Goal: Find specific page/section: Find specific page/section

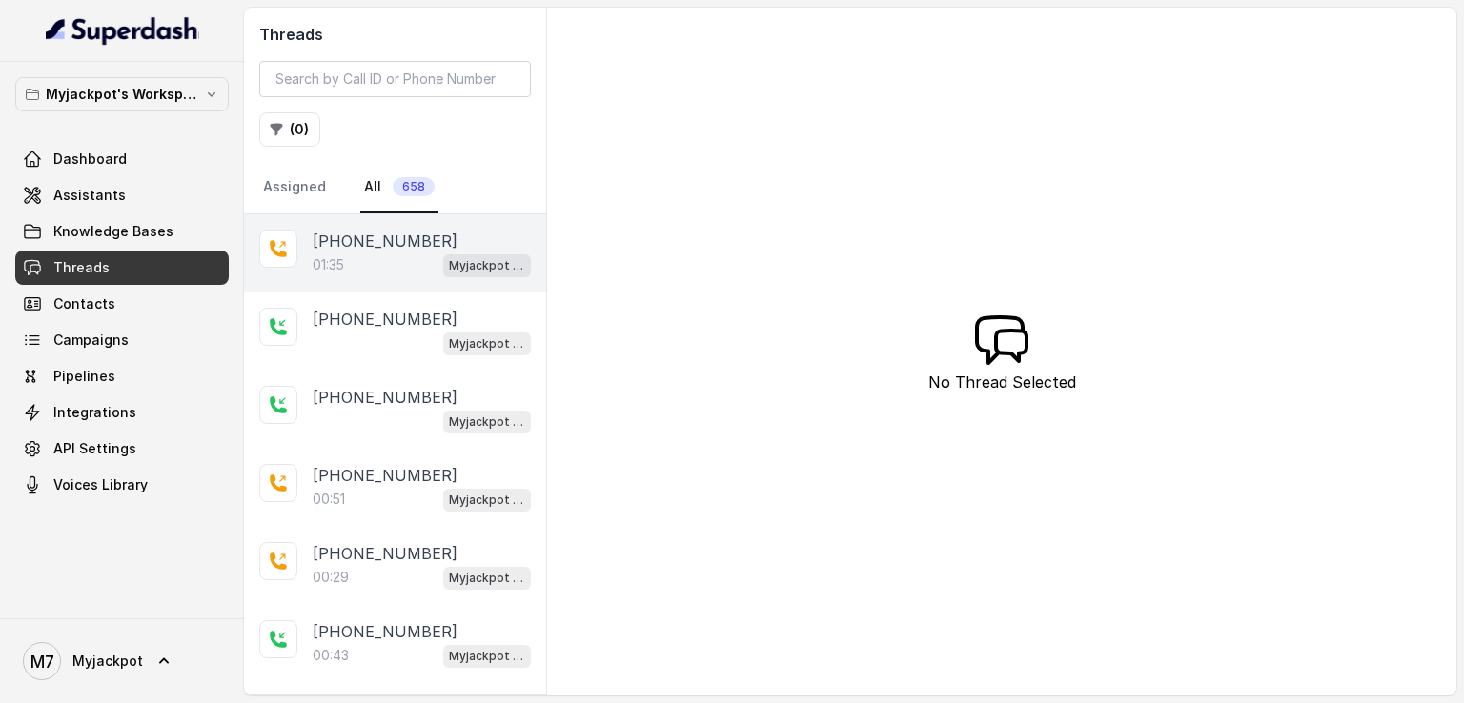
click at [369, 234] on p "[PHONE_NUMBER]" at bounding box center [385, 241] width 145 height 23
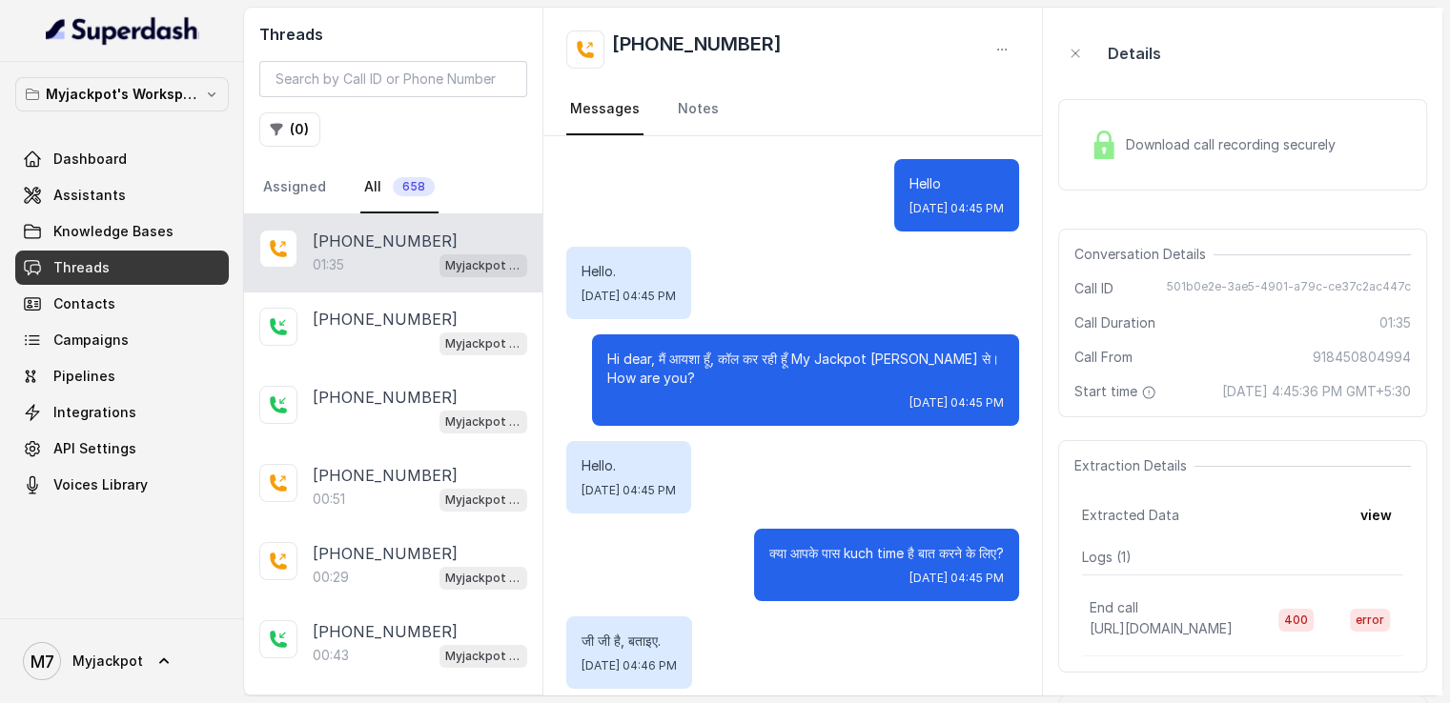
scroll to position [850, 0]
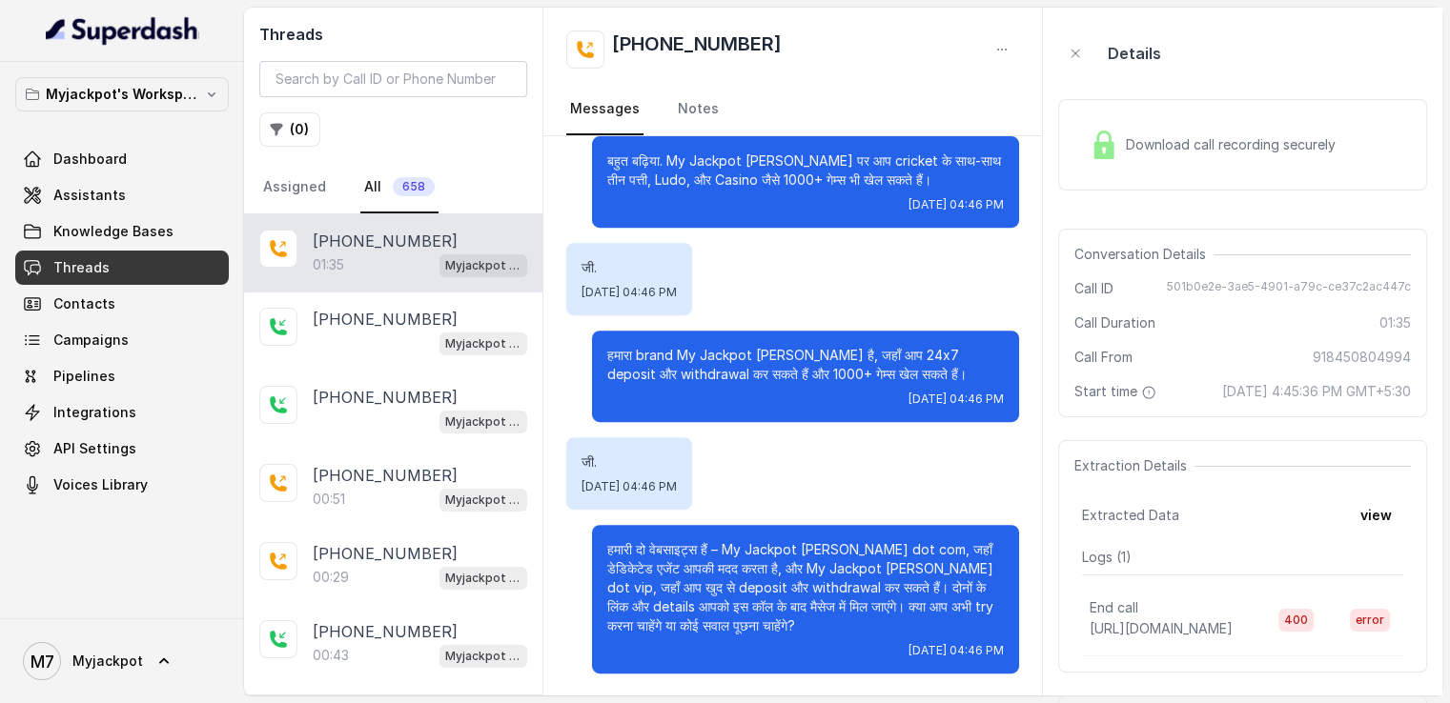
click at [1197, 146] on span "Download call recording securely" at bounding box center [1234, 144] width 217 height 19
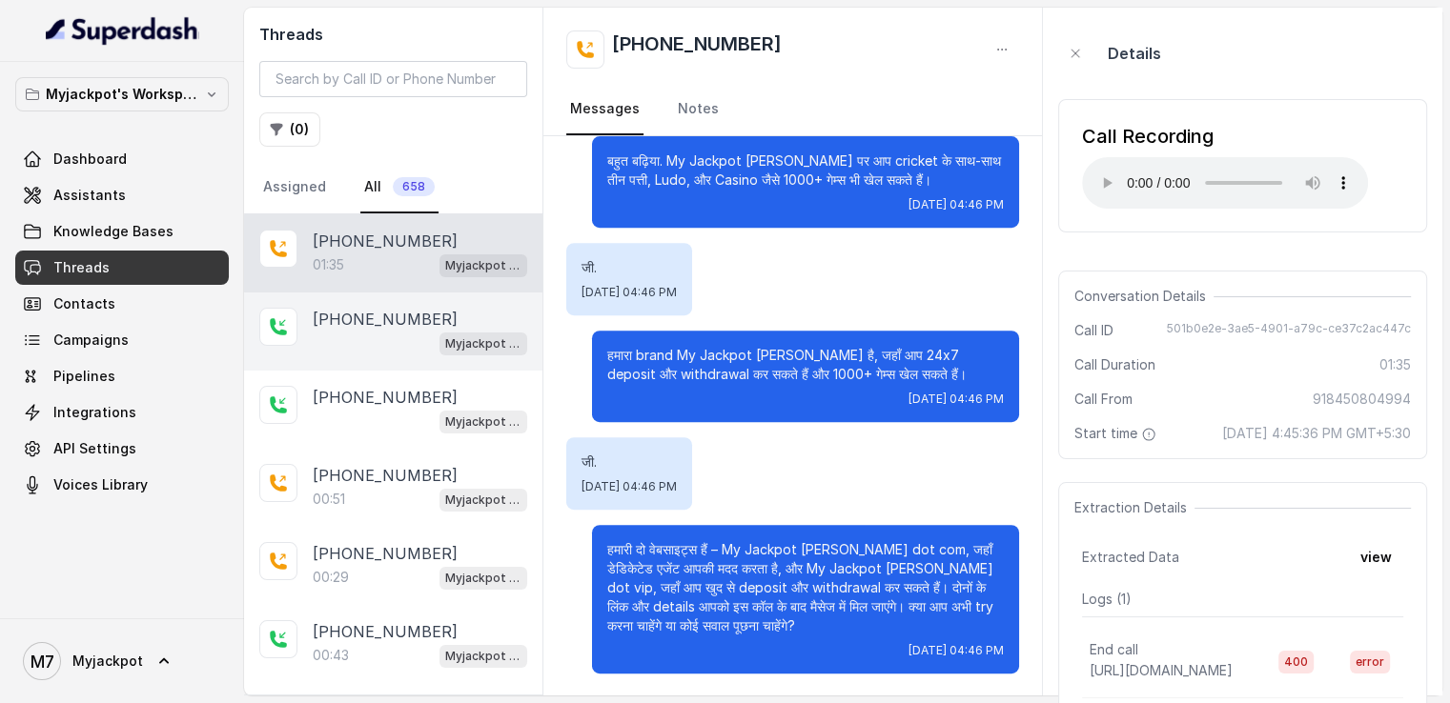
click at [377, 359] on div "[PHONE_NUMBER] Myjackpot agent" at bounding box center [393, 332] width 298 height 78
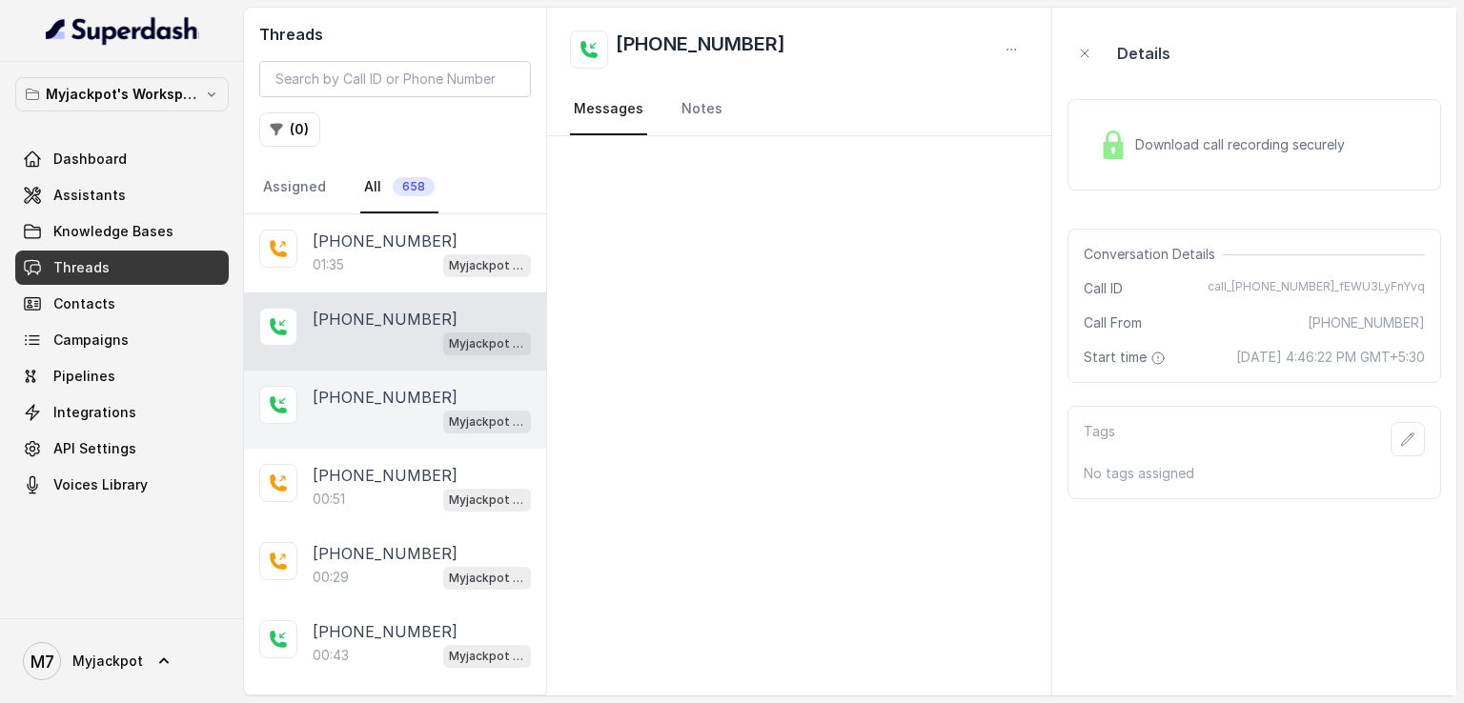
click at [373, 409] on div "Myjackpot agent" at bounding box center [422, 421] width 218 height 25
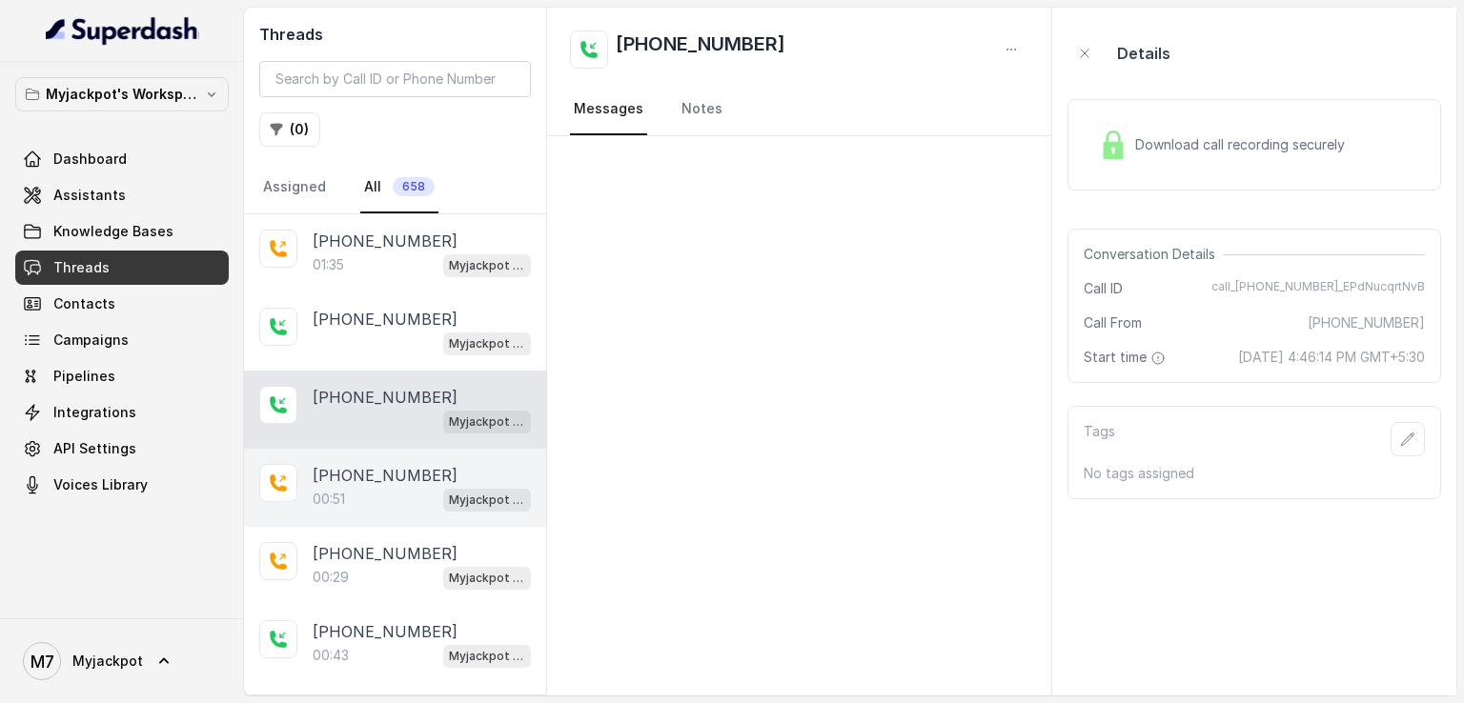
click at [364, 470] on p "[PHONE_NUMBER]" at bounding box center [385, 475] width 145 height 23
